Goal: Task Accomplishment & Management: Manage account settings

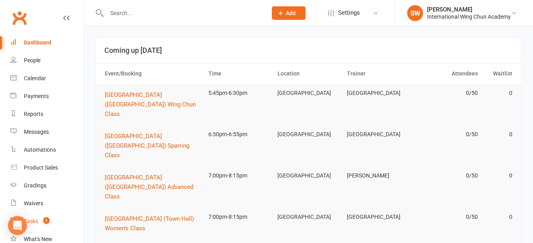
click at [39, 219] on link "Tasks 1" at bounding box center [46, 221] width 73 height 18
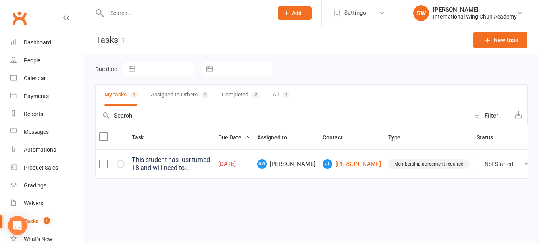
click at [477, 163] on select "Not Started In Progress Waiting Complete" at bounding box center [506, 163] width 59 height 13
click at [477, 157] on select "Not Started In Progress Waiting Complete" at bounding box center [506, 163] width 59 height 13
select select "unstarted"
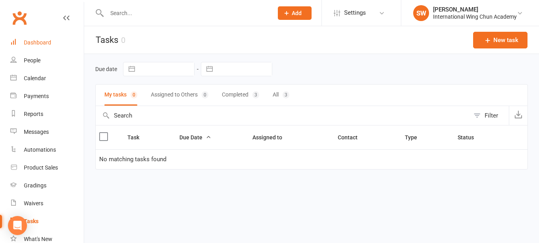
click at [44, 48] on link "Dashboard" at bounding box center [46, 43] width 73 height 18
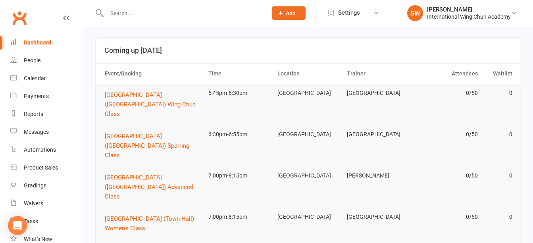
click at [226, 10] on input "text" at bounding box center [182, 13] width 157 height 11
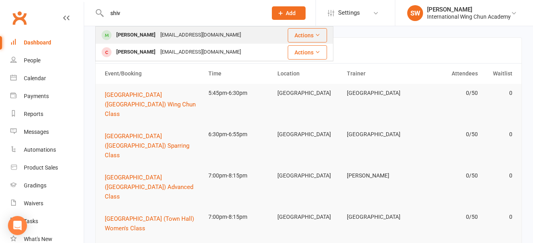
type input "shiv"
click at [233, 35] on div "[PERSON_NAME] [PERSON_NAME][EMAIL_ADDRESS][DOMAIN_NAME]" at bounding box center [186, 35] width 181 height 16
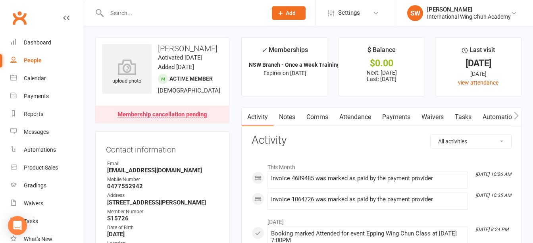
click at [390, 119] on link "Payments" at bounding box center [396, 117] width 39 height 18
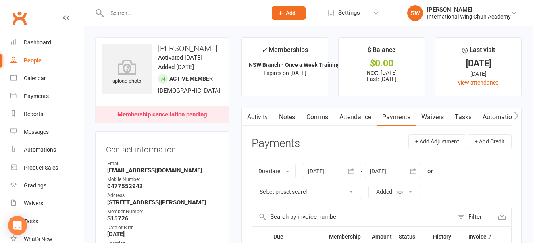
click at [167, 48] on h3 "[PERSON_NAME]" at bounding box center [162, 48] width 121 height 9
copy h3 "[PERSON_NAME]"
click at [178, 48] on h3 "[PERSON_NAME]" at bounding box center [162, 48] width 121 height 9
drag, startPoint x: 178, startPoint y: 48, endPoint x: 195, endPoint y: 50, distance: 17.5
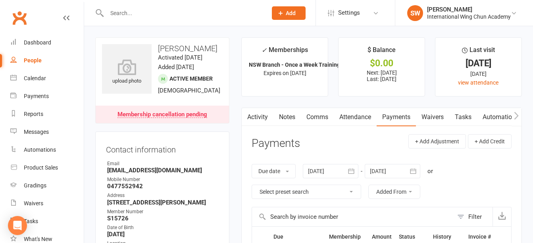
click at [195, 50] on h3 "[PERSON_NAME]" at bounding box center [162, 48] width 121 height 9
click at [181, 17] on input "text" at bounding box center [182, 13] width 157 height 11
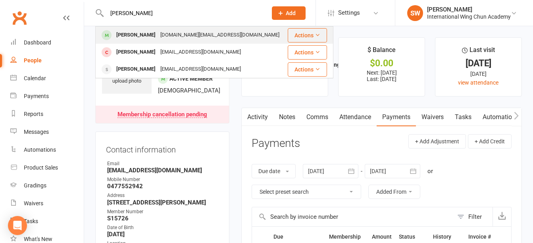
type input "[PERSON_NAME]"
click at [192, 32] on div "[PERSON_NAME] [PERSON_NAME][DOMAIN_NAME][EMAIL_ADDRESS][PERSON_NAME][DOMAIN_NAM…" at bounding box center [191, 35] width 190 height 16
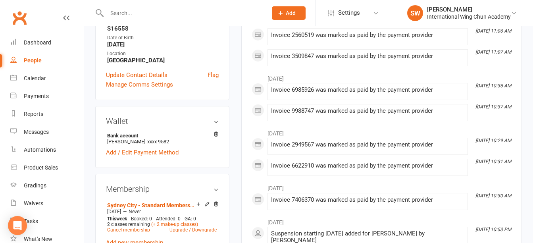
scroll to position [238, 0]
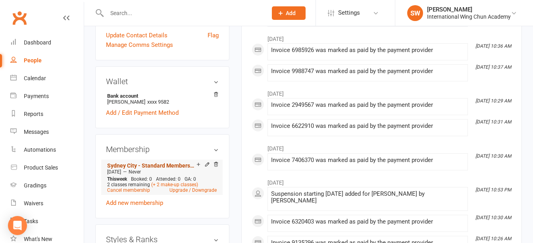
click at [152, 162] on link "Sydney City - Standard Membership (6 mo. Minimum Term)" at bounding box center [151, 165] width 89 height 6
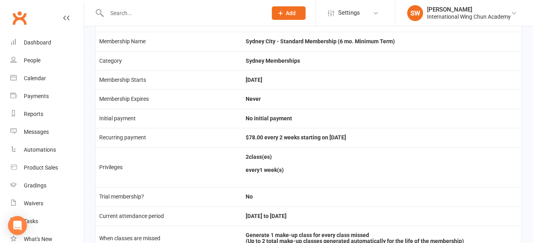
scroll to position [40, 0]
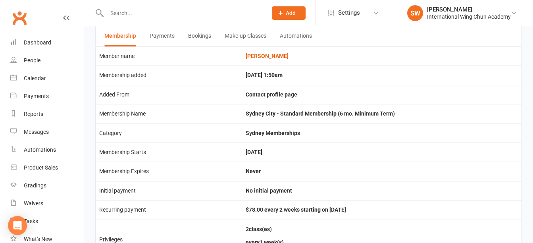
click at [159, 38] on button "Payments" at bounding box center [162, 36] width 25 height 21
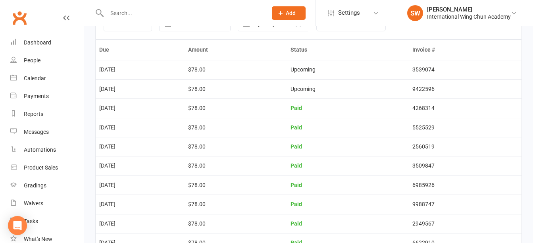
scroll to position [100, 0]
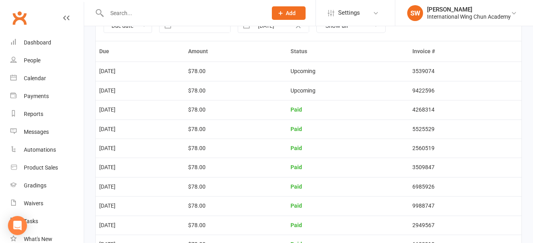
click at [377, 115] on td "Paid" at bounding box center [348, 109] width 122 height 19
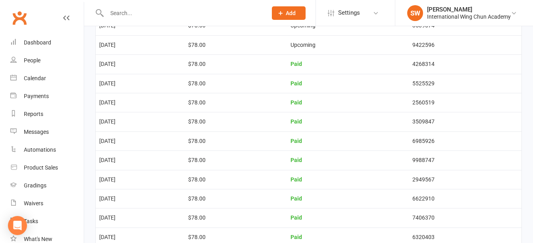
scroll to position [0, 0]
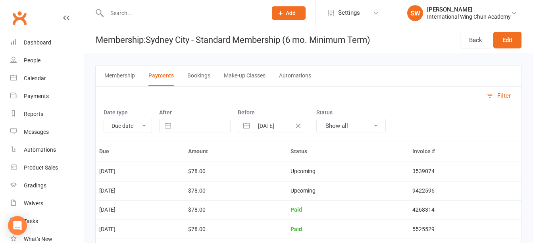
click at [225, 15] on input "text" at bounding box center [182, 13] width 157 height 11
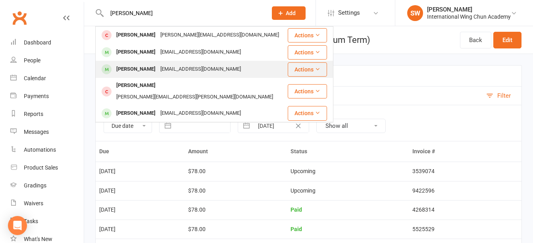
type input "[PERSON_NAME]"
click at [223, 67] on div "[EMAIL_ADDRESS][DOMAIN_NAME]" at bounding box center [200, 69] width 85 height 12
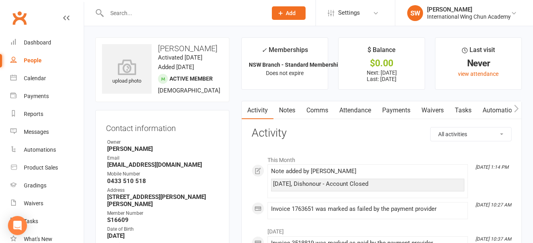
click at [408, 109] on link "Payments" at bounding box center [396, 110] width 39 height 18
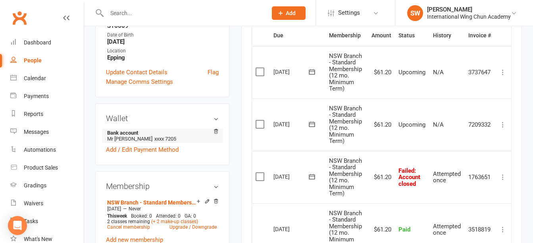
scroll to position [278, 0]
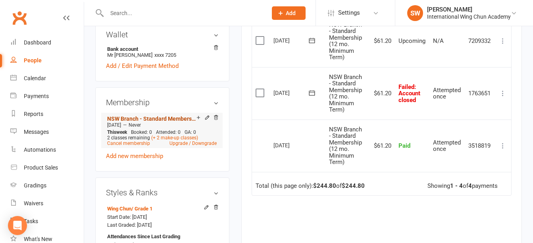
click at [157, 115] on link "NSW Branch - Standard Membership (12 mo. Minimum Term)" at bounding box center [151, 118] width 89 height 6
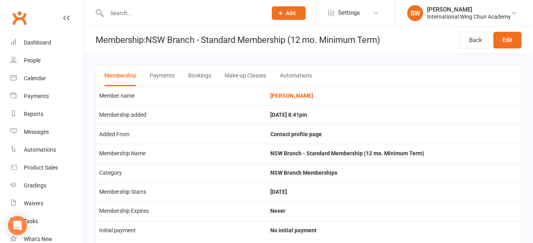
click at [161, 70] on button "Payments" at bounding box center [162, 75] width 25 height 21
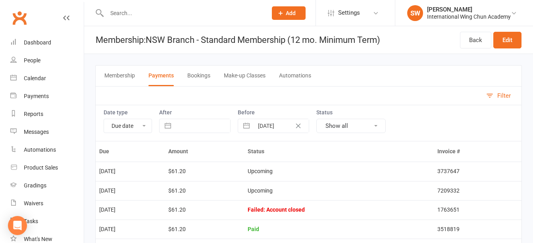
click at [223, 15] on input "text" at bounding box center [182, 13] width 157 height 11
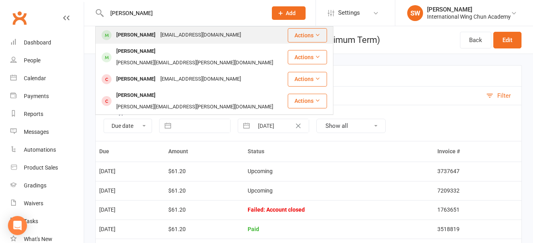
type input "[PERSON_NAME]"
click at [212, 33] on div "[EMAIL_ADDRESS][DOMAIN_NAME]" at bounding box center [200, 35] width 85 height 12
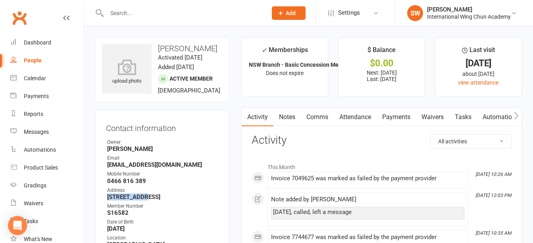
drag, startPoint x: 107, startPoint y: 196, endPoint x: 137, endPoint y: 195, distance: 30.2
click at [137, 195] on strong "[STREET_ADDRESS]" at bounding box center [163, 196] width 112 height 7
copy strong "[STREET_ADDRESS]"
click at [152, 195] on strong "[STREET_ADDRESS]" at bounding box center [163, 196] width 112 height 7
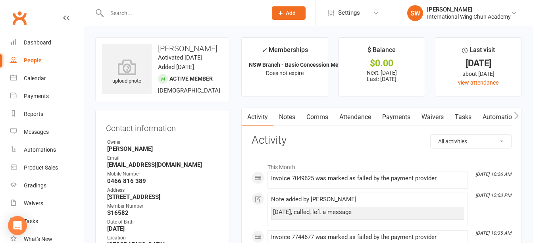
copy strong "[GEOGRAPHIC_DATA]"
drag, startPoint x: 400, startPoint y: 120, endPoint x: 335, endPoint y: 142, distance: 68.3
click at [400, 120] on link "Payments" at bounding box center [396, 117] width 39 height 18
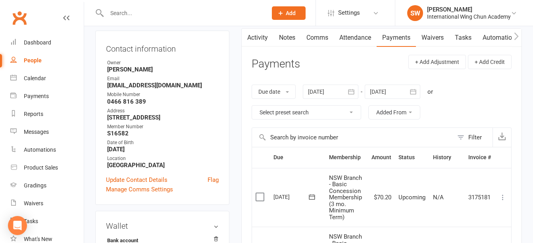
scroll to position [198, 0]
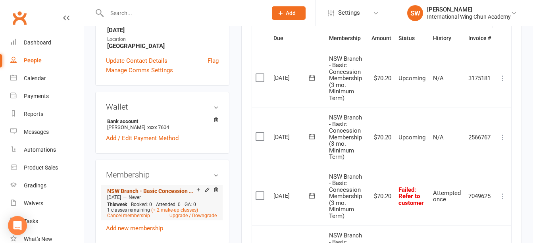
click at [161, 189] on link "NSW Branch - Basic Concession Membership (3 mo. Minimum Term)" at bounding box center [151, 191] width 89 height 6
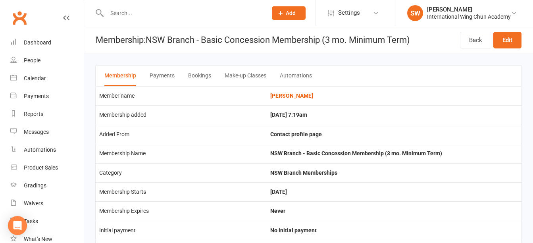
click at [169, 69] on button "Payments" at bounding box center [162, 75] width 25 height 21
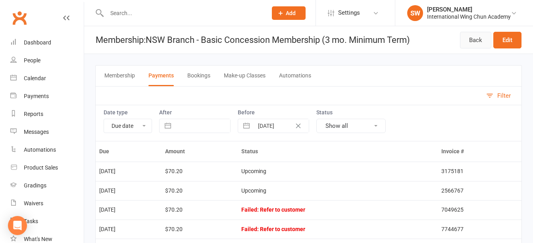
click at [465, 47] on link "Back" at bounding box center [475, 40] width 31 height 17
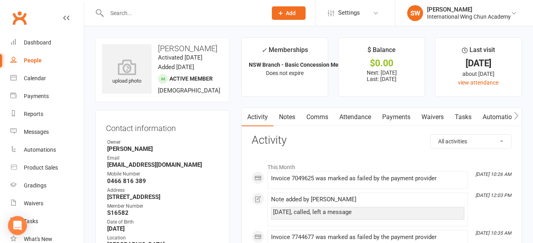
click at [359, 113] on link "Attendance" at bounding box center [355, 117] width 43 height 18
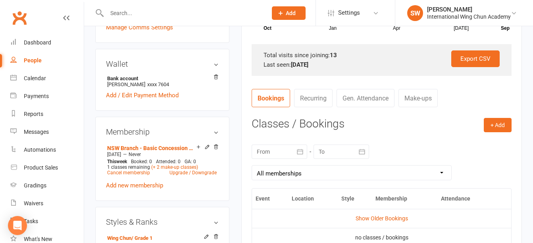
scroll to position [317, 0]
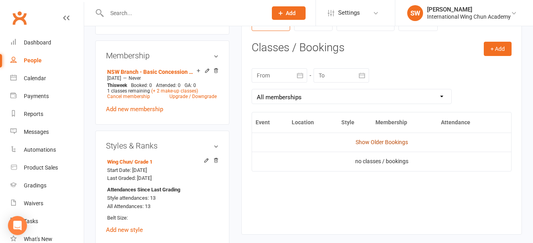
click at [369, 145] on link "Show Older Bookings" at bounding box center [382, 142] width 52 height 6
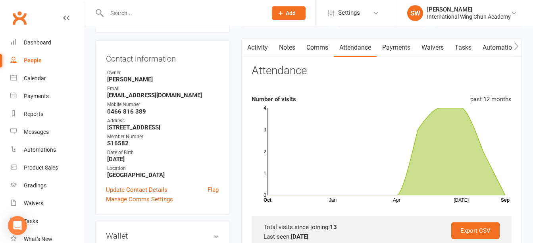
scroll to position [0, 0]
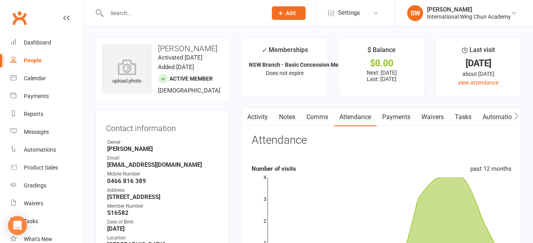
click at [174, 50] on h3 "[PERSON_NAME]" at bounding box center [162, 48] width 121 height 9
drag, startPoint x: 174, startPoint y: 50, endPoint x: 192, endPoint y: 50, distance: 17.5
click at [192, 50] on h3 "[PERSON_NAME]" at bounding box center [162, 48] width 121 height 9
copy h3 "[PERSON_NAME]"
click at [160, 13] on input "text" at bounding box center [182, 13] width 157 height 11
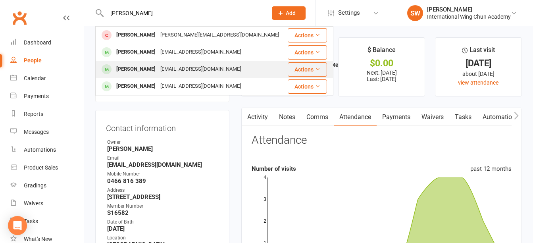
type input "[PERSON_NAME]"
click at [179, 75] on div "[PERSON_NAME] [EMAIL_ADDRESS][DOMAIN_NAME]" at bounding box center [191, 69] width 190 height 16
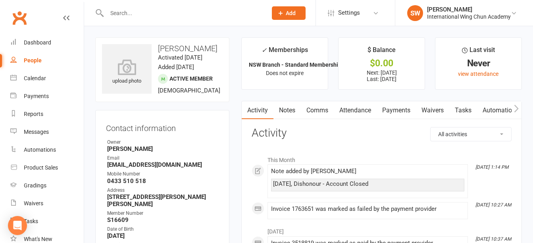
click at [397, 113] on link "Payments" at bounding box center [396, 110] width 39 height 18
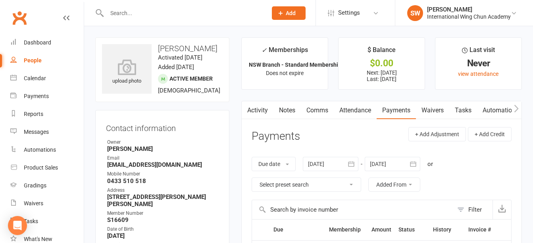
click at [293, 111] on link "Notes" at bounding box center [286, 110] width 27 height 18
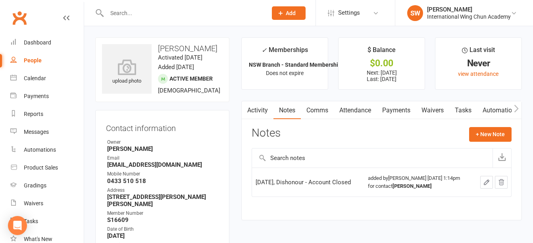
click at [258, 113] on link "Activity" at bounding box center [258, 110] width 32 height 18
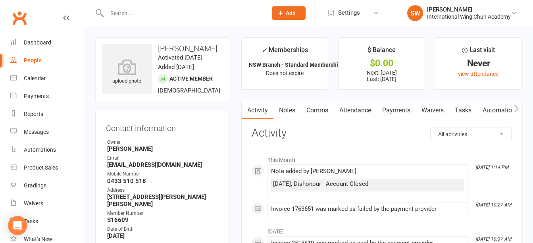
click at [228, 151] on div "Contact information Owner [PERSON_NAME] Email [EMAIL_ADDRESS][DOMAIN_NAME] Mobi…" at bounding box center [162, 200] width 134 height 181
click at [394, 109] on link "Payments" at bounding box center [396, 110] width 39 height 18
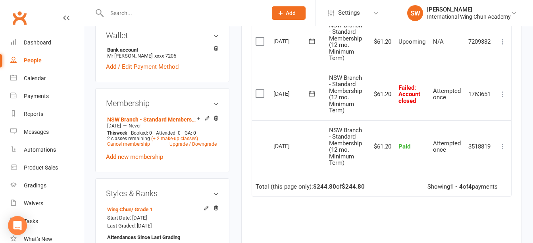
scroll to position [238, 0]
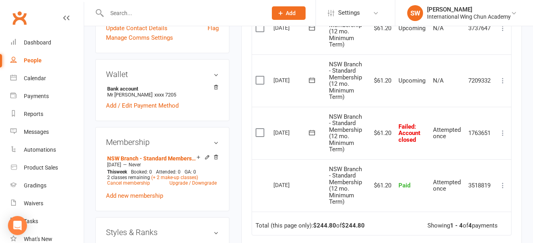
click at [384, 224] on td "Total (this page only): $244.80 of $244.80 Showing 1 - 4 of 4 payments" at bounding box center [381, 223] width 259 height 24
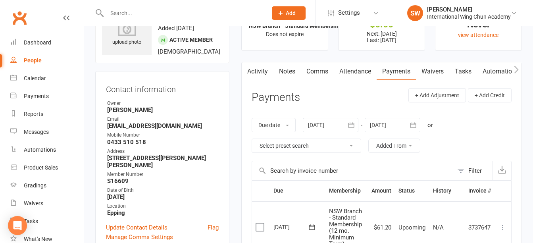
scroll to position [0, 0]
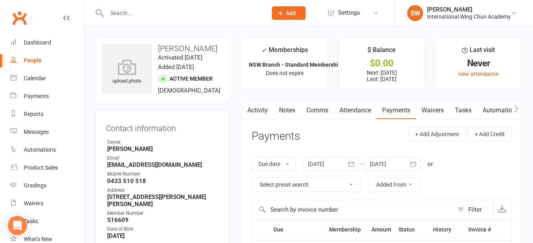
click at [354, 106] on link "Attendance" at bounding box center [355, 110] width 43 height 18
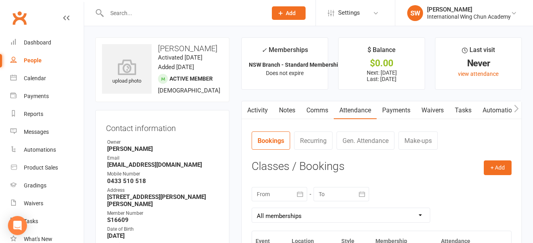
scroll to position [198, 0]
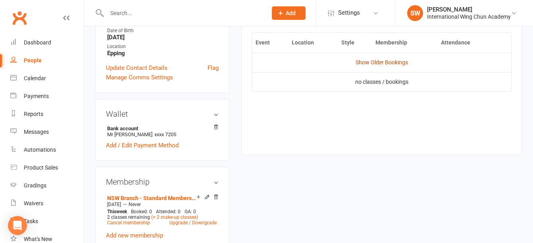
click at [377, 62] on link "Show Older Bookings" at bounding box center [382, 62] width 52 height 6
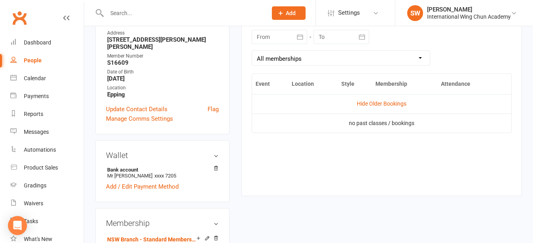
scroll to position [79, 0]
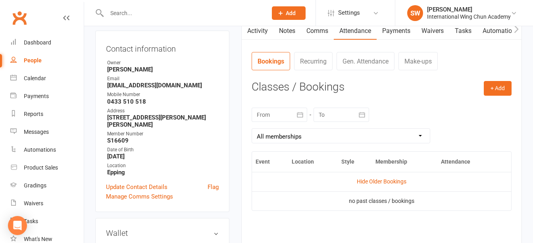
click at [241, 201] on div "Activity Notes Comms Attendance Payments Waivers Tasks Automations Gradings / P…" at bounding box center [381, 147] width 281 height 253
click at [393, 229] on div "Event Location Style Membership Attendance Hide Older Bookings no past classes …" at bounding box center [382, 206] width 260 height 110
click at [255, 212] on div "Event Location Style Membership Attendance Hide Older Bookings no past classes …" at bounding box center [382, 206] width 260 height 110
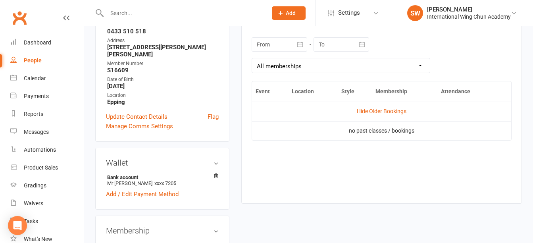
scroll to position [40, 0]
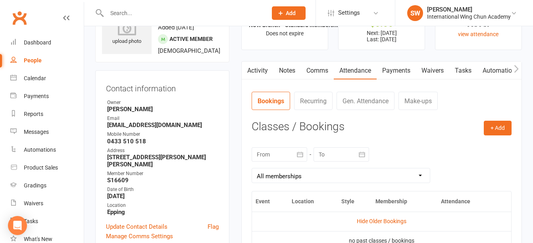
click at [293, 72] on link "Notes" at bounding box center [286, 71] width 27 height 18
